Goal: Task Accomplishment & Management: Manage account settings

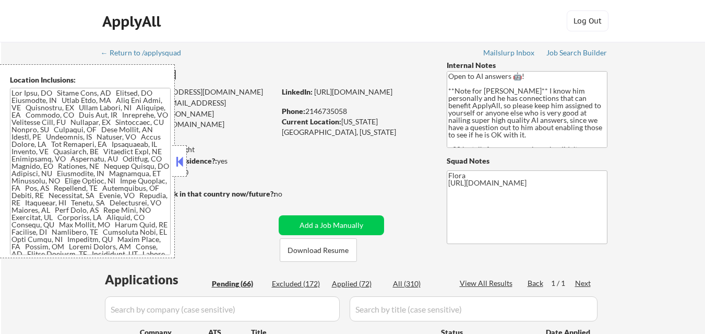
select select ""pending""
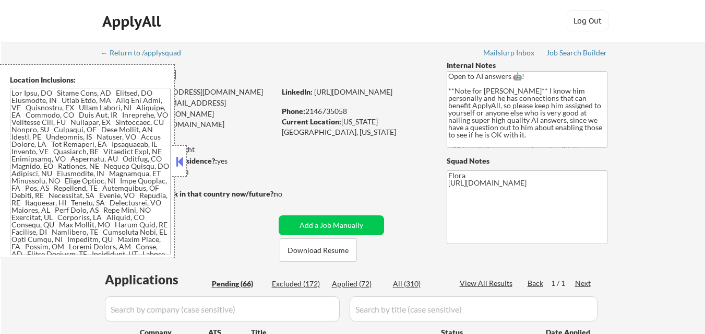
select select ""pending""
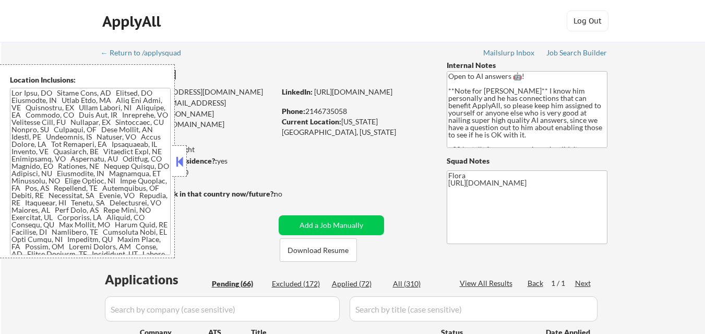
select select ""pending""
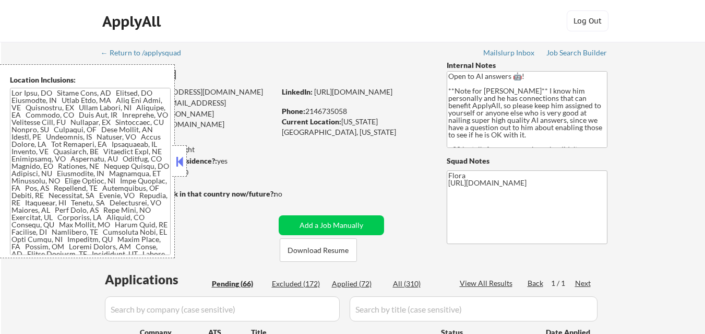
select select ""pending""
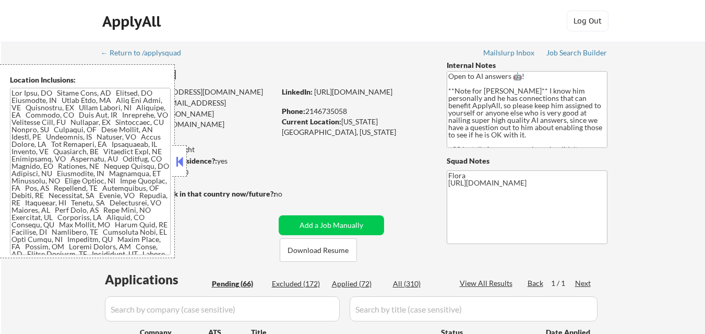
select select ""pending""
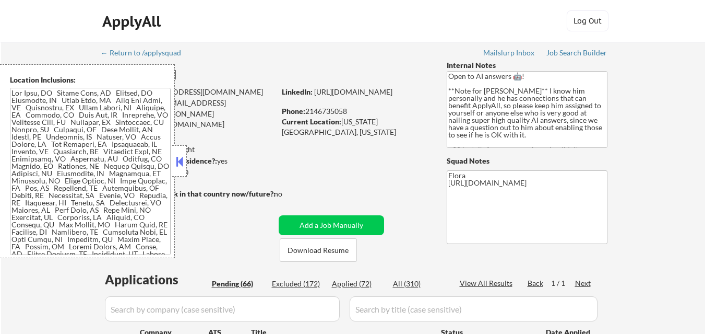
select select ""pending""
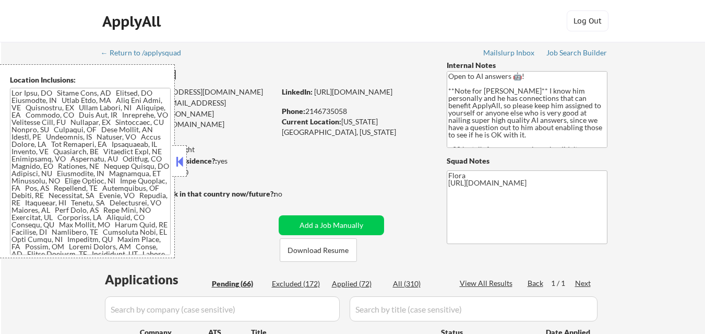
select select ""pending""
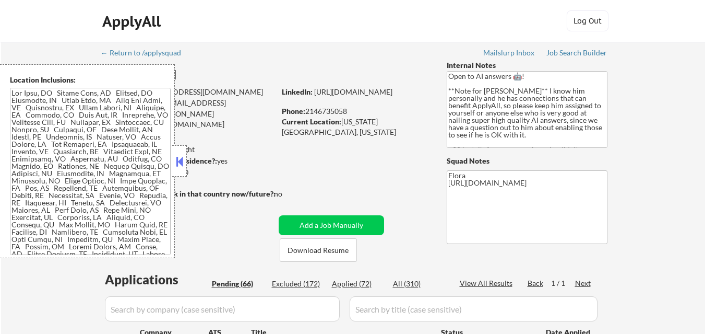
select select ""pending""
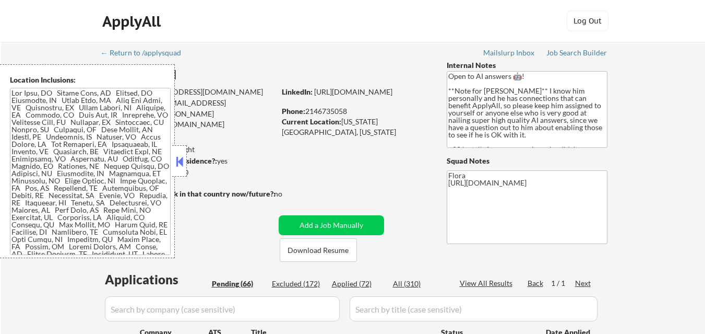
select select ""pending""
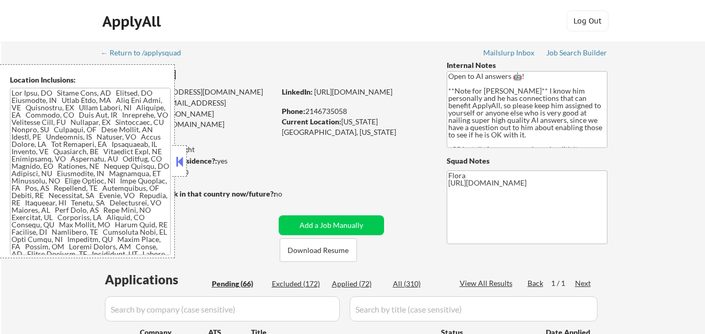
select select ""pending""
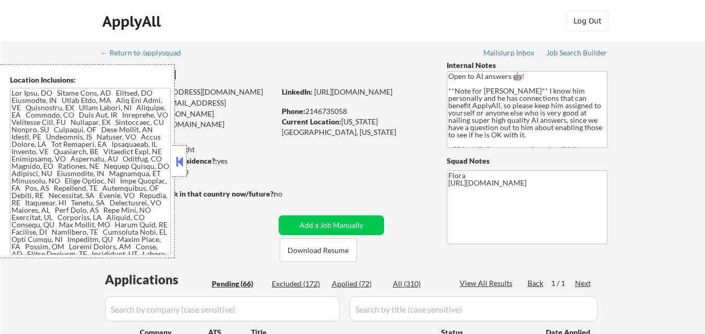
select select ""pending""
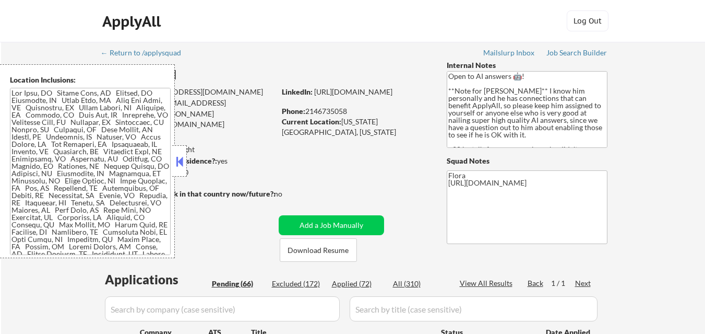
select select ""pending""
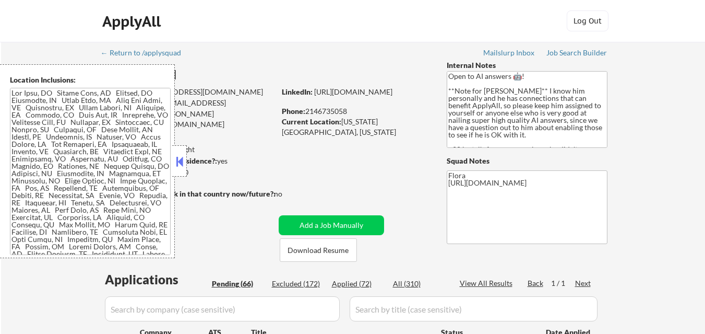
select select ""pending""
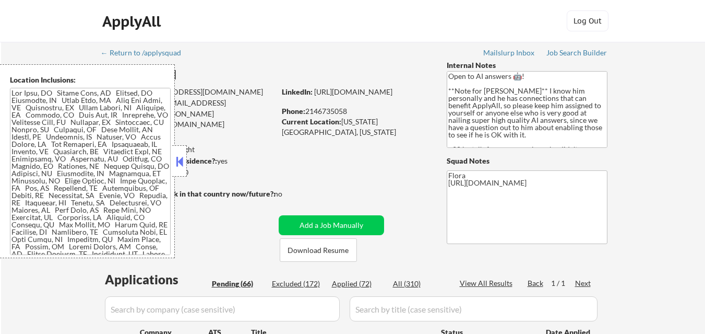
select select ""pending""
